Goal: Information Seeking & Learning: Learn about a topic

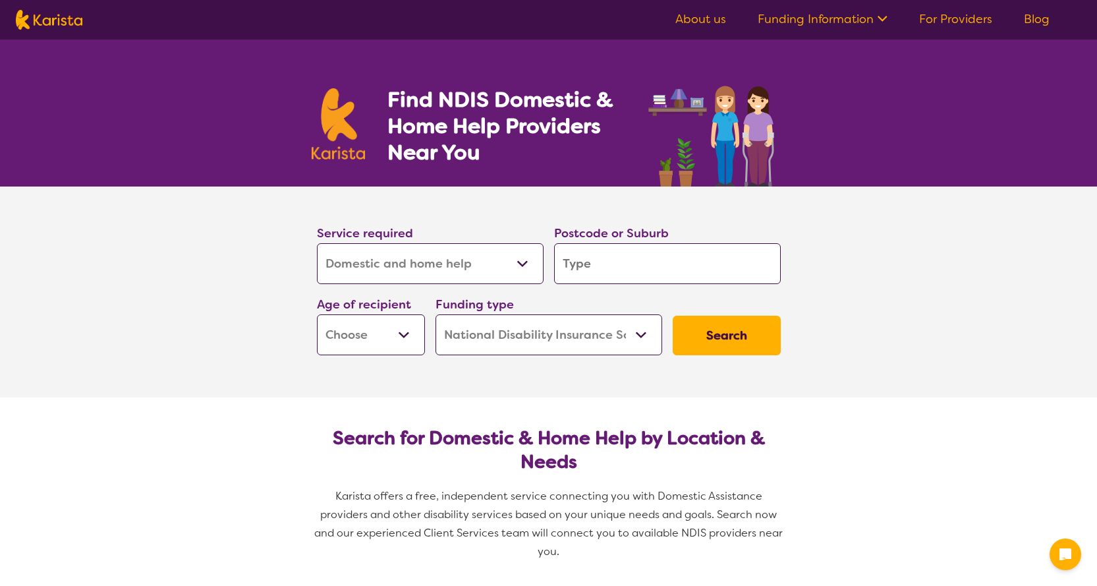
select select "Domestic and home help"
select select "NDIS"
select select "Domestic and home help"
select select "NDIS"
click at [525, 261] on select "Allied Health Assistant Assessment ([MEDICAL_DATA] or [MEDICAL_DATA]) Behaviour…" at bounding box center [430, 263] width 227 height 41
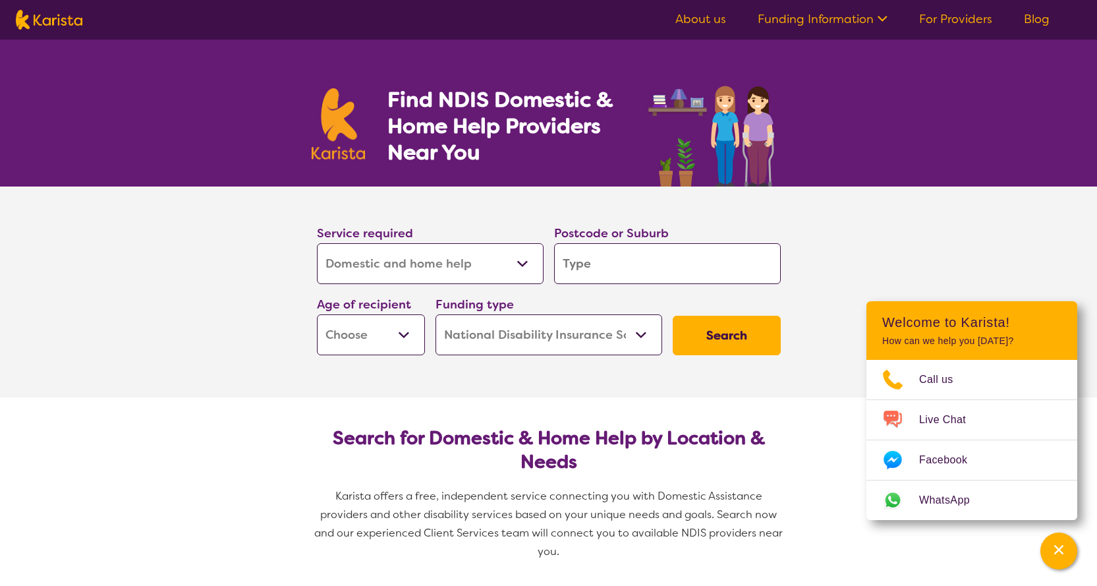
click at [317, 243] on select "Allied Health Assistant Assessment ([MEDICAL_DATA] or [MEDICAL_DATA]) Behaviour…" at bounding box center [430, 263] width 227 height 41
click at [620, 268] on input "search" at bounding box center [667, 263] width 227 height 41
type input "6028"
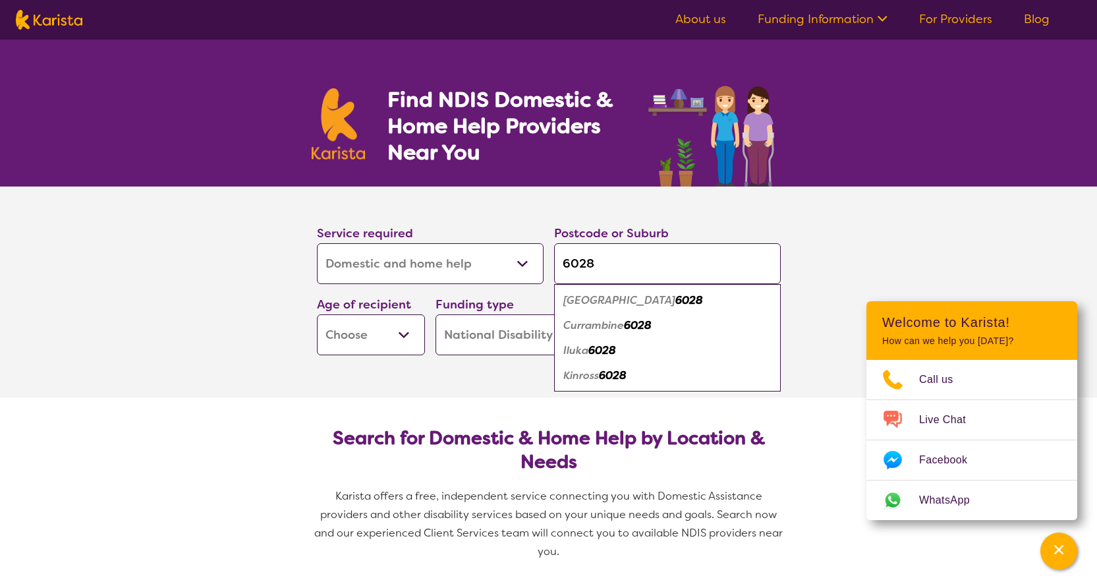
click at [577, 351] on em "Iluka" at bounding box center [576, 350] width 25 height 14
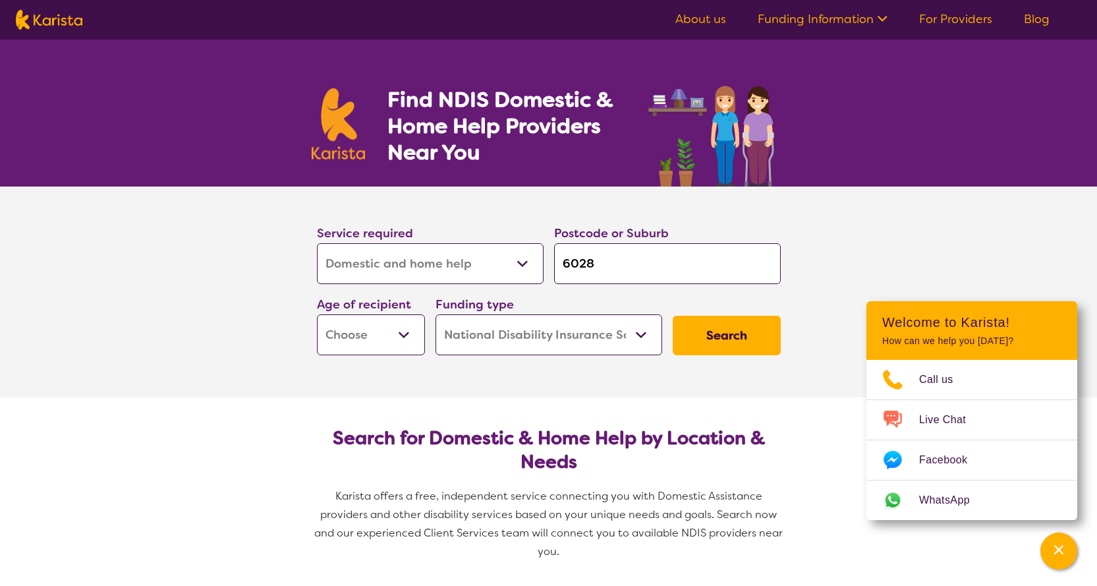
click at [407, 332] on select "Early Childhood - 0 to 9 Child - 10 to 11 Adolescent - 12 to 17 Adult - 18 to 6…" at bounding box center [371, 334] width 108 height 41
select select "AG"
click at [317, 314] on select "Early Childhood - 0 to 9 Child - 10 to 11 Adolescent - 12 to 17 Adult - 18 to 6…" at bounding box center [371, 334] width 108 height 41
select select "AG"
click at [635, 332] on select "Home Care Package (HCP) National Disability Insurance Scheme (NDIS) I don't know" at bounding box center [549, 334] width 227 height 41
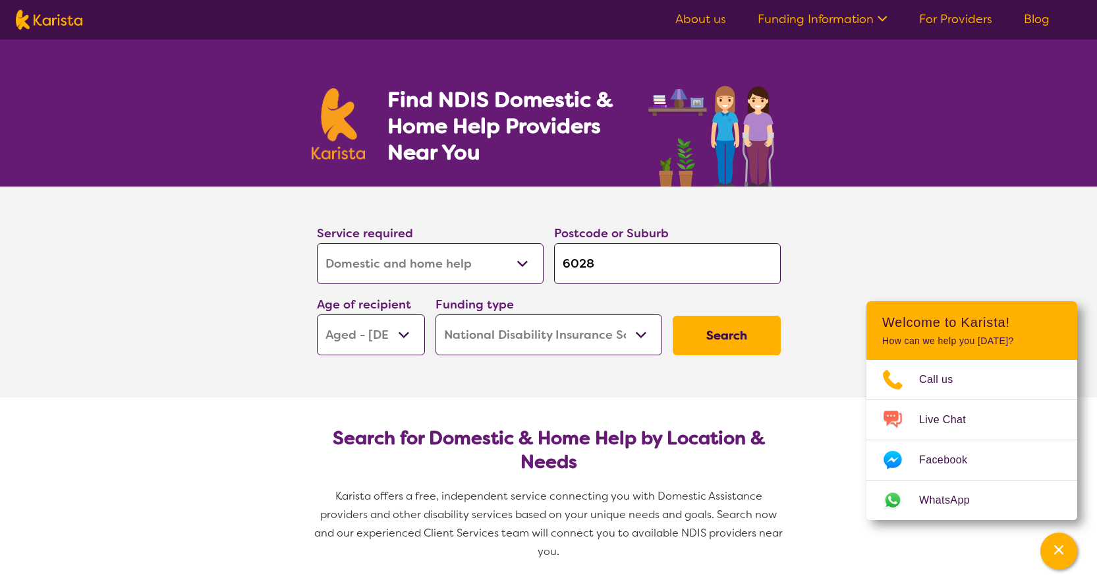
click at [436, 314] on select "Home Care Package (HCP) National Disability Insurance Scheme (NDIS) I don't know" at bounding box center [549, 334] width 227 height 41
click at [731, 330] on button "Search" at bounding box center [727, 336] width 108 height 40
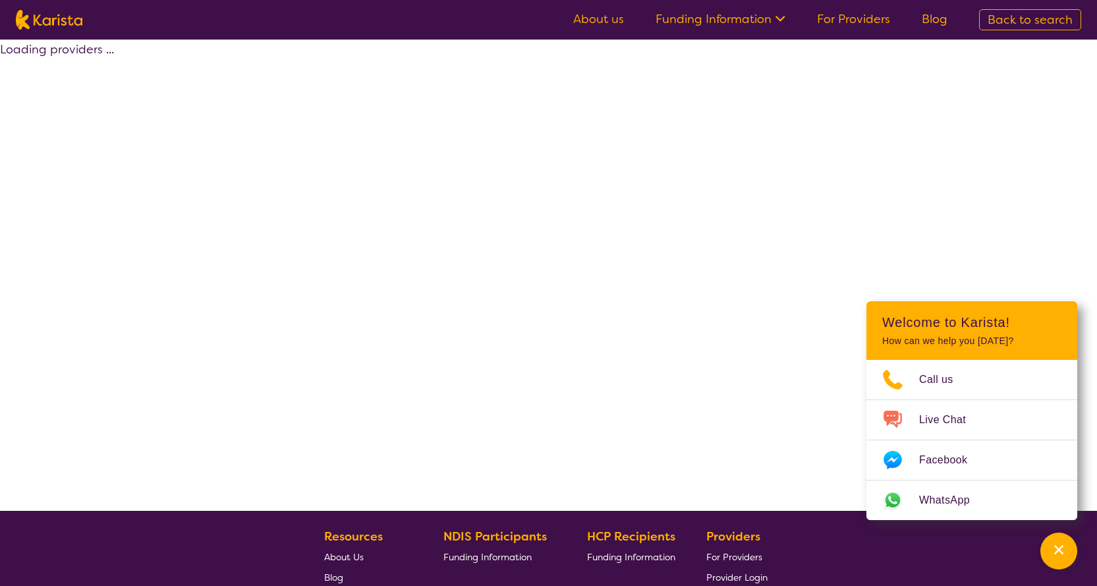
select select "by_score"
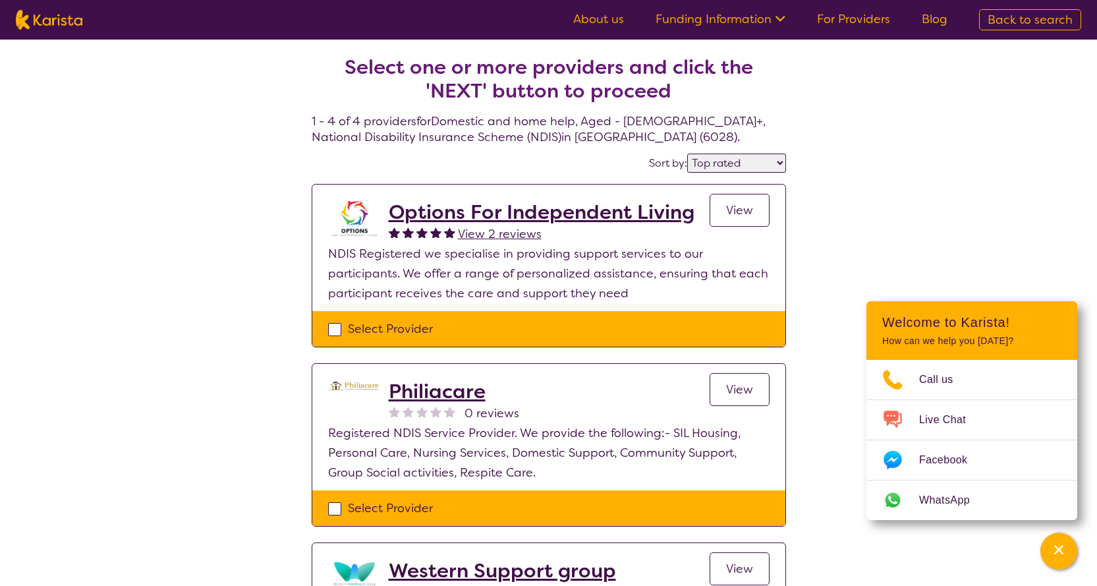
select select "Domestic and home help"
select select "AG"
select select "NDIS"
select select "Domestic and home help"
select select "AG"
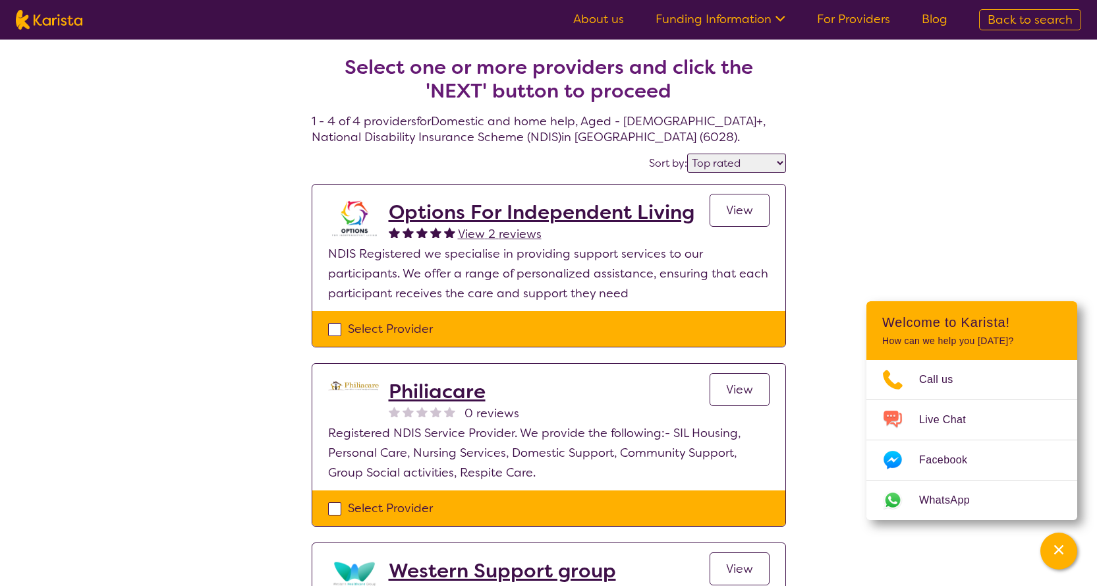
select select "NDIS"
